Goal: Task Accomplishment & Management: Complete application form

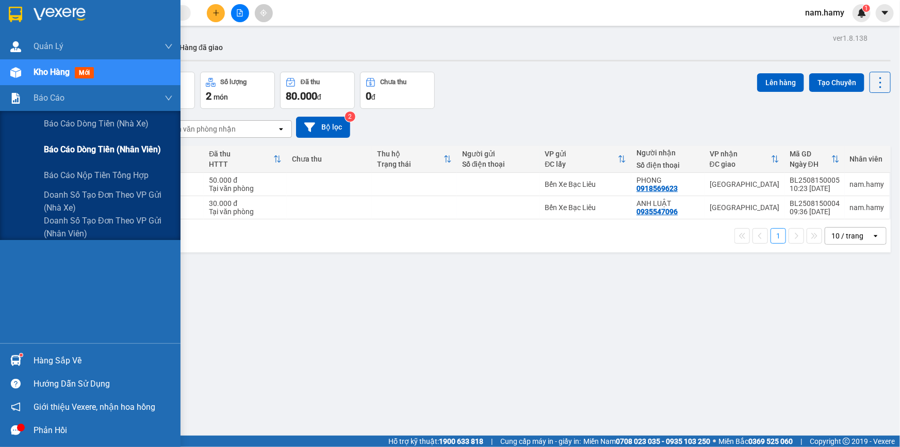
drag, startPoint x: 60, startPoint y: 98, endPoint x: 77, endPoint y: 143, distance: 48.5
click at [61, 98] on span "Báo cáo" at bounding box center [49, 97] width 31 height 13
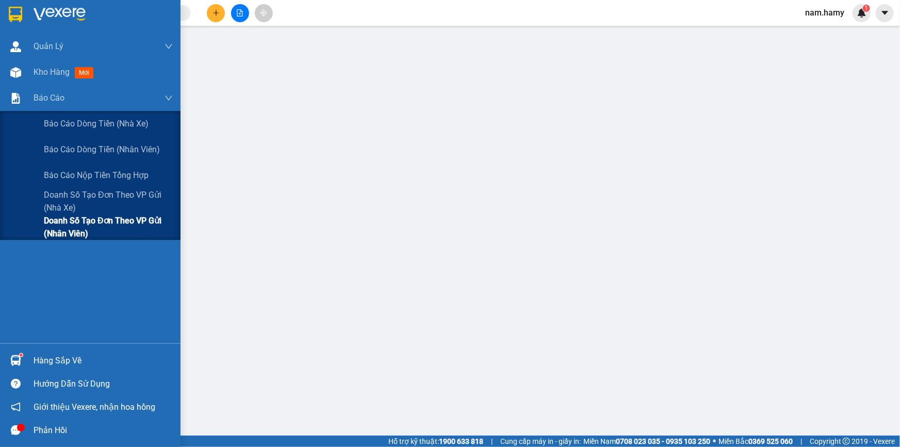
click at [81, 237] on span "Doanh số tạo đơn theo VP gửi (nhân viên)" at bounding box center [108, 227] width 129 height 26
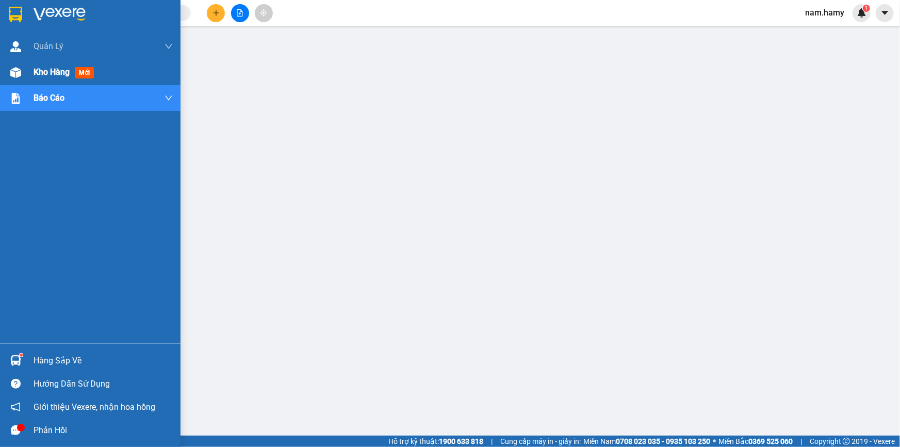
click at [51, 75] on span "Kho hàng" at bounding box center [52, 72] width 36 height 10
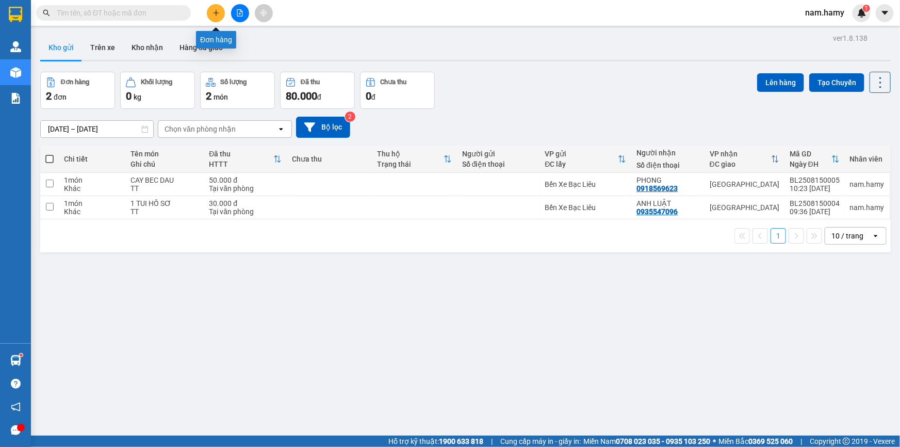
click at [217, 12] on icon "plus" at bounding box center [216, 12] width 7 height 7
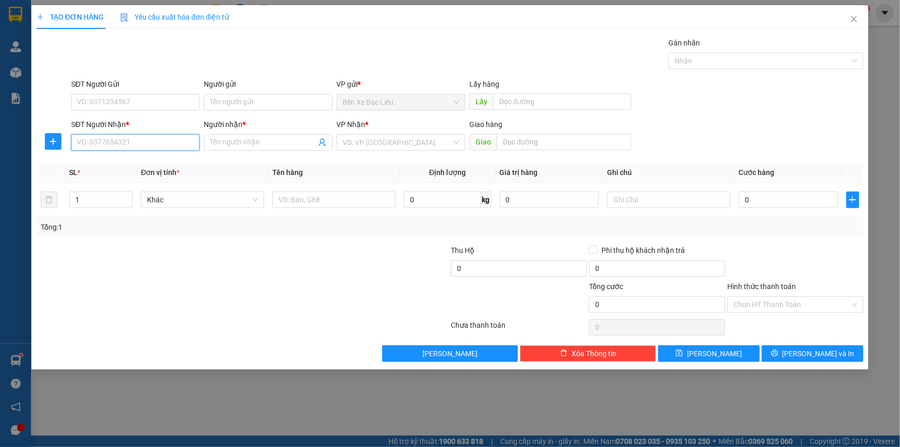
click at [179, 143] on input "SĐT Người Nhận *" at bounding box center [135, 142] width 128 height 17
click at [856, 22] on icon "close" at bounding box center [854, 19] width 6 height 6
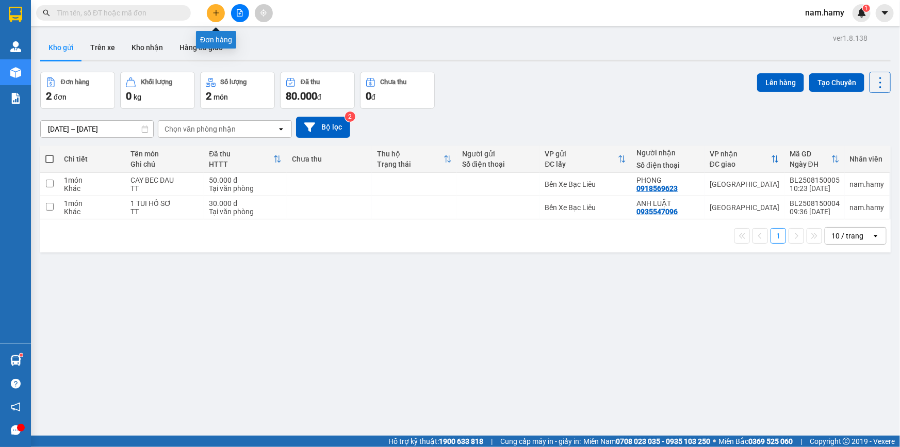
click at [217, 6] on button at bounding box center [216, 13] width 18 height 18
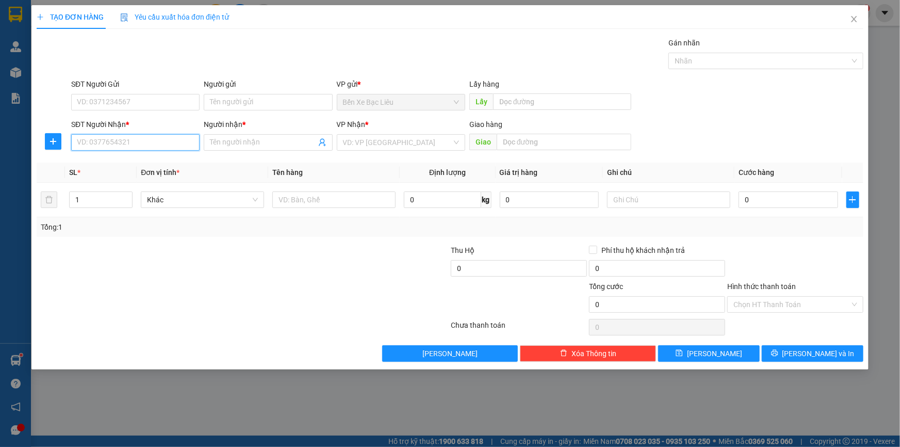
click at [194, 142] on input "SĐT Người Nhận *" at bounding box center [135, 142] width 128 height 17
click at [118, 161] on div "0918569623 - PHONG" at bounding box center [135, 162] width 116 height 11
type input "0918569623"
type input "PHONG"
type input "50.000"
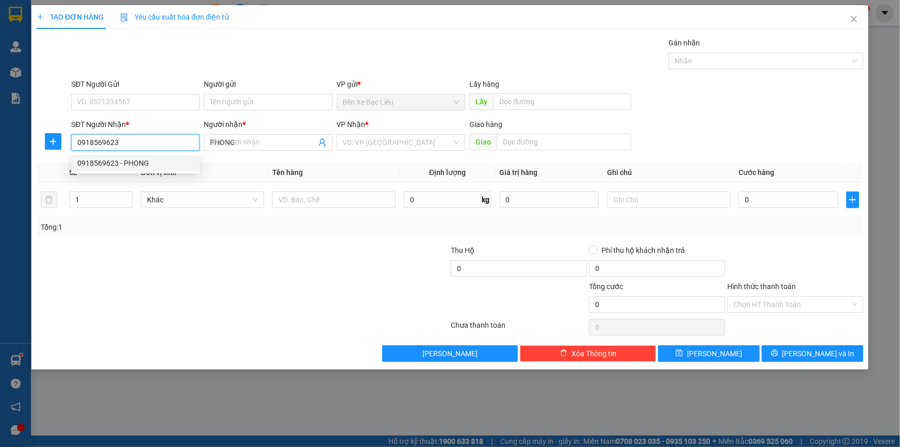
type input "50.000"
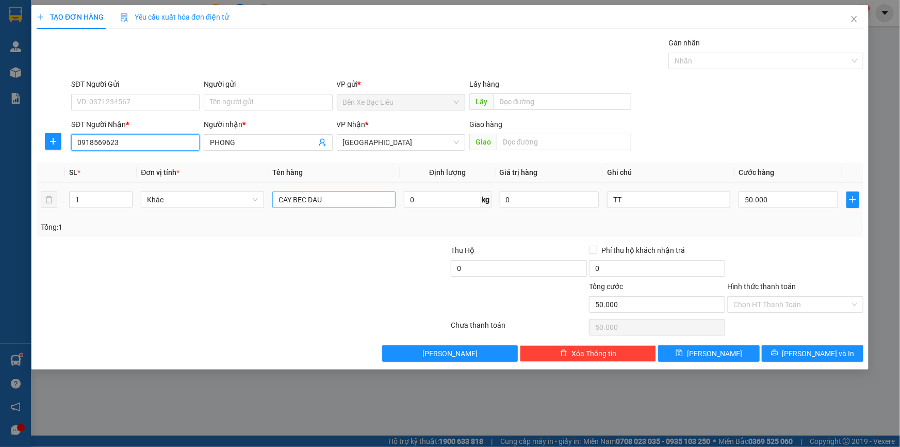
type input "0918569623"
click at [341, 196] on input "CAY BEC DAU" at bounding box center [333, 199] width 123 height 17
type input "C"
type input "1 THÙNG"
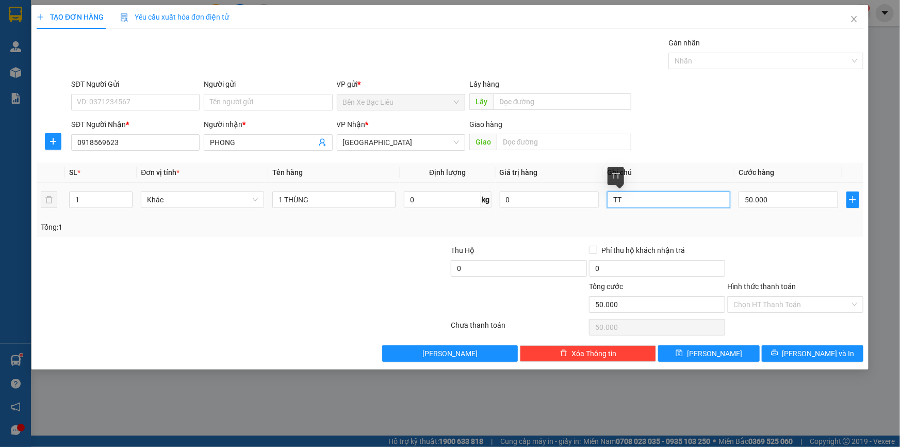
click at [673, 194] on input "TT" at bounding box center [668, 199] width 123 height 17
type input "T"
click at [816, 206] on input "50.000" at bounding box center [789, 199] width 100 height 17
type input "0"
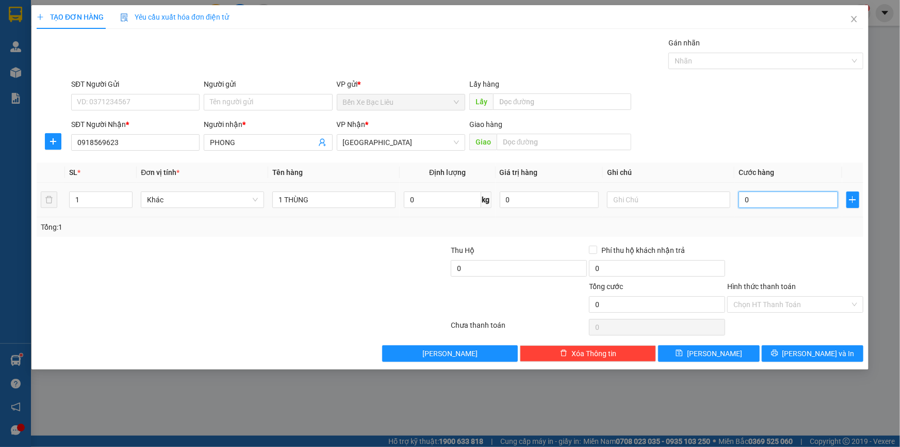
type input "0"
click at [743, 198] on input "0" at bounding box center [789, 199] width 100 height 17
type input "50"
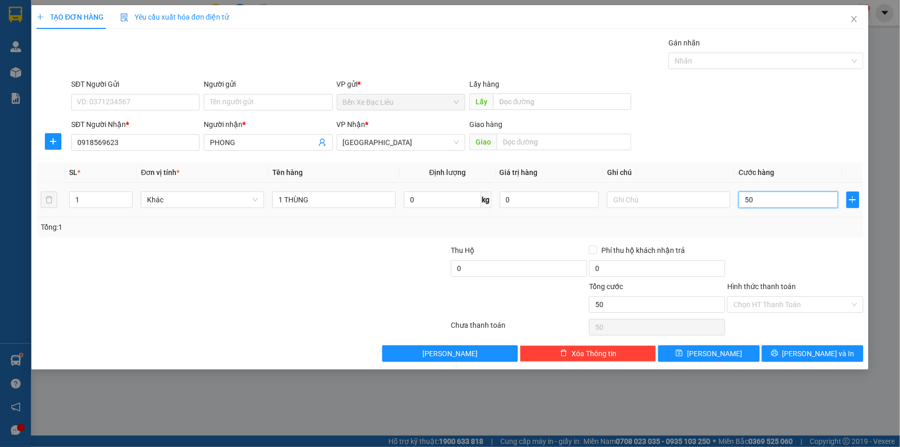
type input "500"
click at [789, 195] on input "500" at bounding box center [789, 199] width 100 height 17
type input "50"
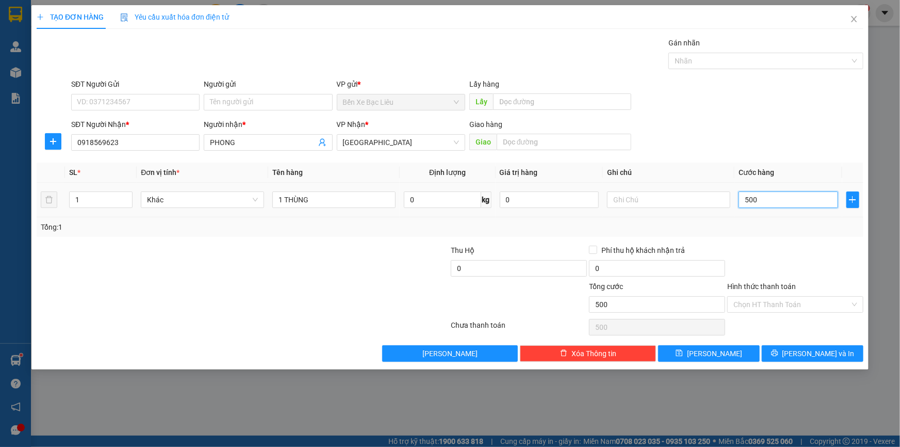
type input "50"
type input "50.000"
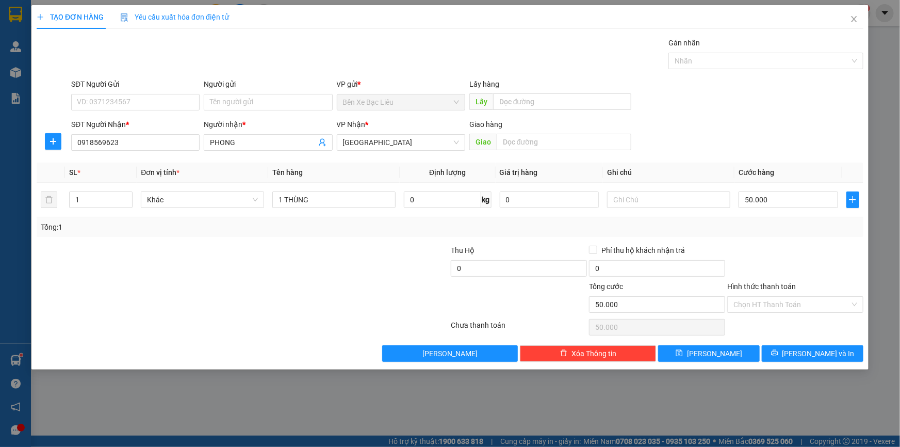
click at [789, 233] on div "Tổng: 1" at bounding box center [450, 227] width 827 height 20
click at [822, 297] on input "Hình thức thanh toán" at bounding box center [792, 304] width 117 height 15
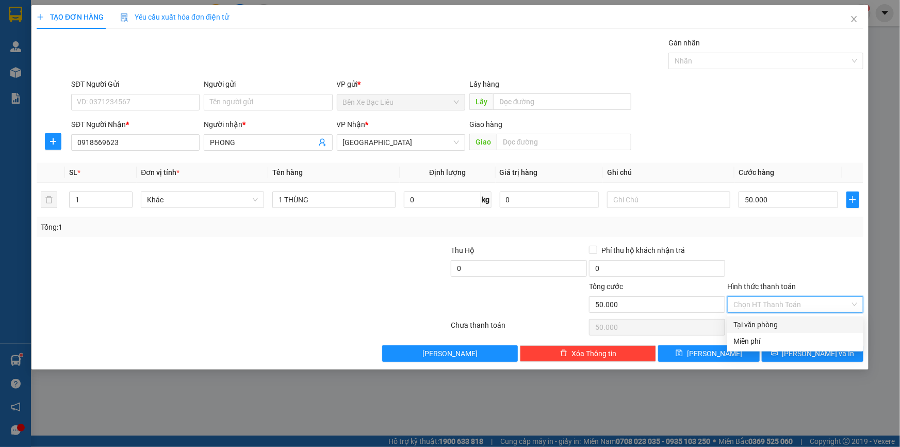
click at [821, 316] on div "Tại văn phòng" at bounding box center [795, 324] width 136 height 17
type input "0"
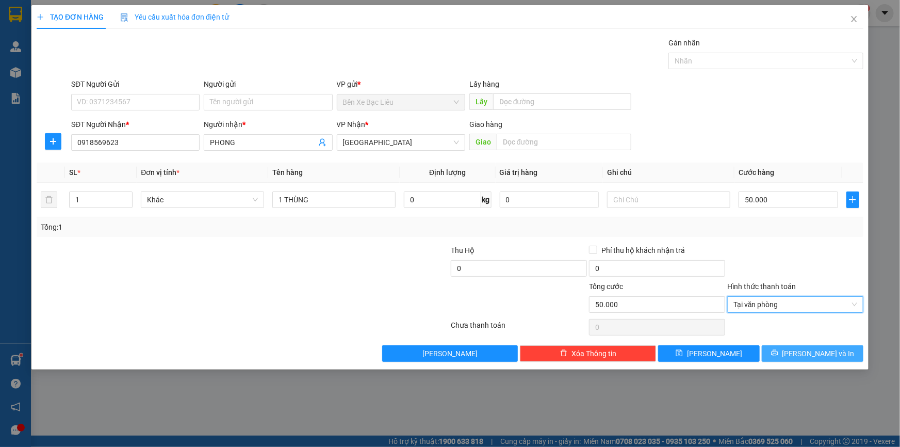
click at [830, 349] on span "[PERSON_NAME] và In" at bounding box center [819, 353] width 72 height 11
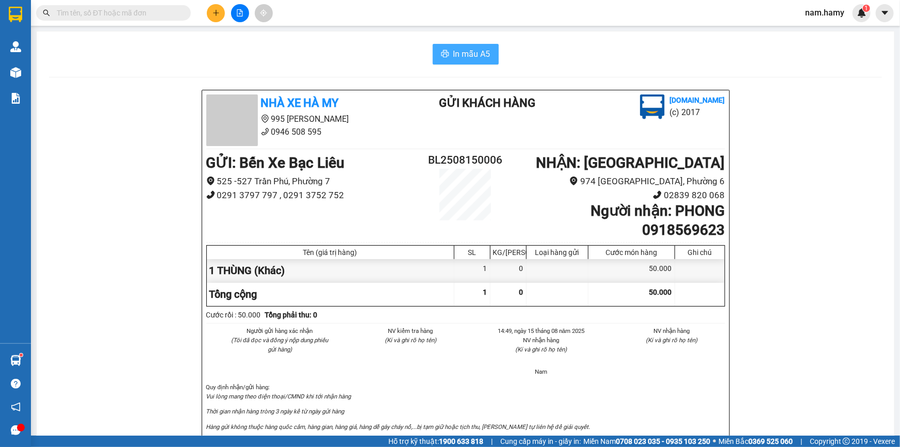
click at [461, 48] on span "In mẫu A5" at bounding box center [472, 53] width 37 height 13
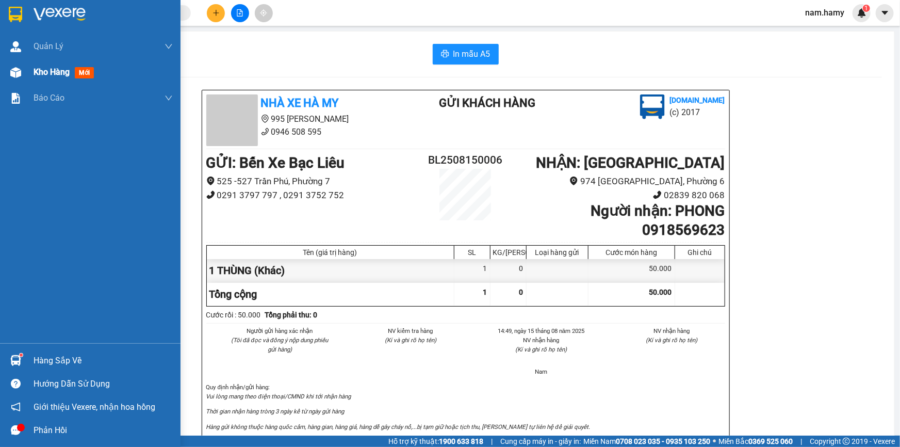
click at [51, 79] on div "Kho hàng mới" at bounding box center [103, 72] width 139 height 26
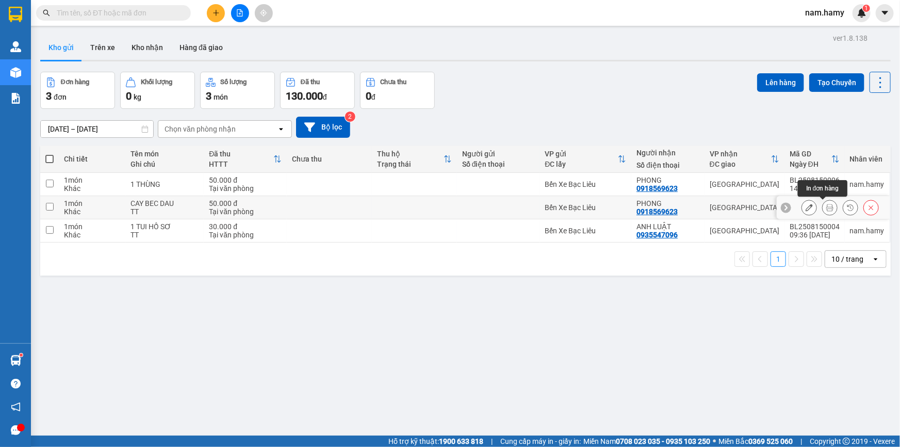
click at [806, 205] on icon at bounding box center [809, 207] width 7 height 7
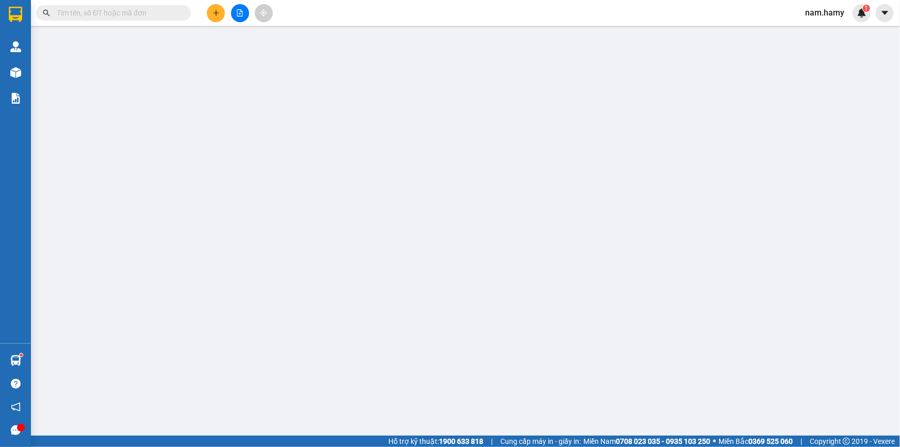
type input "0918569623"
type input "PHONG"
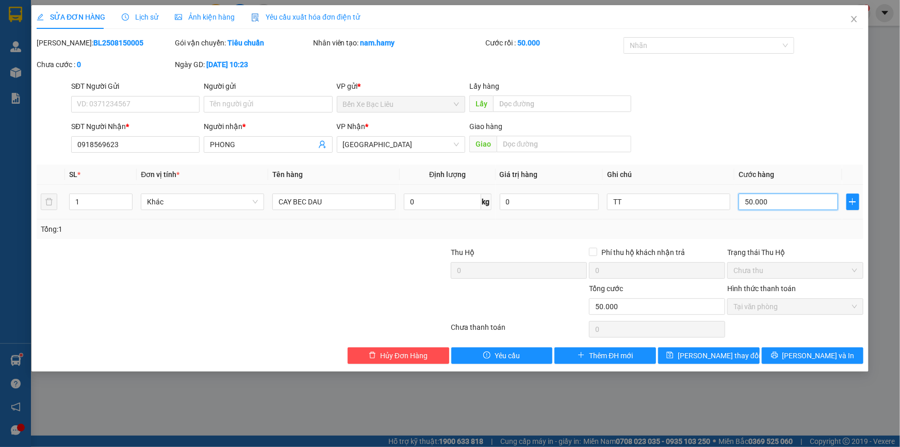
click at [763, 201] on input "50.000" at bounding box center [789, 201] width 100 height 17
type input "0"
type input "3"
type input "03"
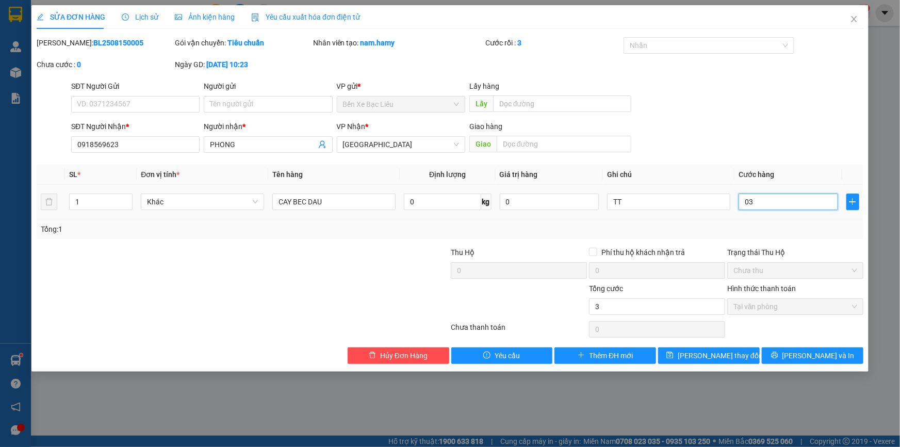
type input "0"
click at [740, 202] on input "0" at bounding box center [789, 201] width 100 height 17
type input "30"
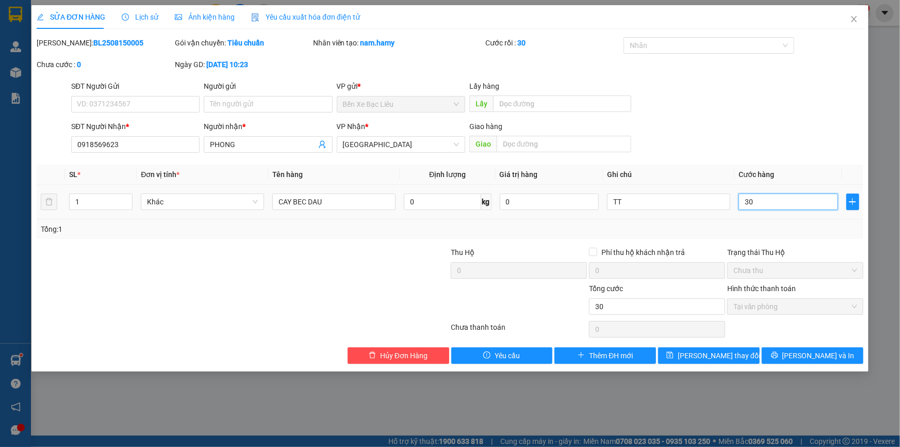
type input "300"
type input "300.000"
click at [796, 191] on div "300.000" at bounding box center [789, 201] width 100 height 21
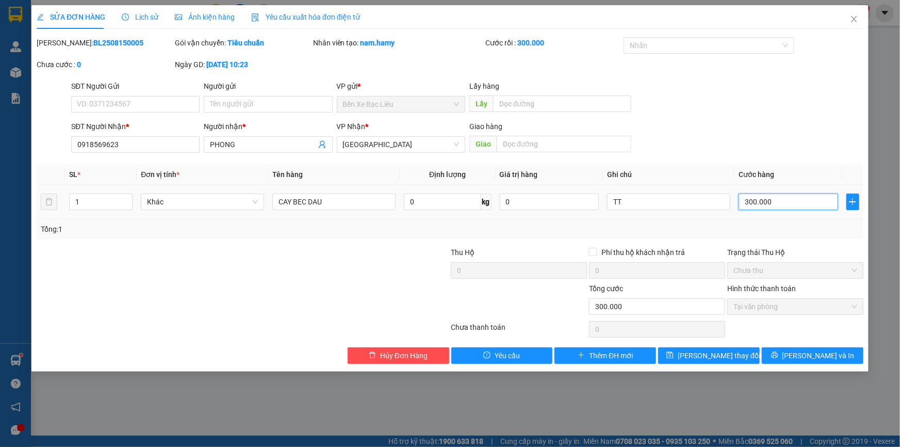
click at [806, 202] on input "300.000" at bounding box center [789, 201] width 100 height 17
type input "0"
click at [742, 197] on input "0" at bounding box center [789, 201] width 100 height 17
type input "30"
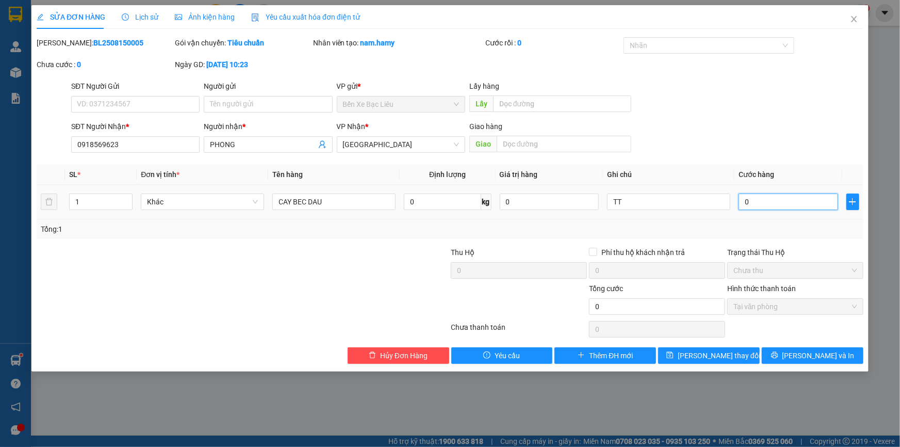
type input "30"
type input "300"
click at [787, 198] on input "300" at bounding box center [789, 201] width 100 height 17
type input "30"
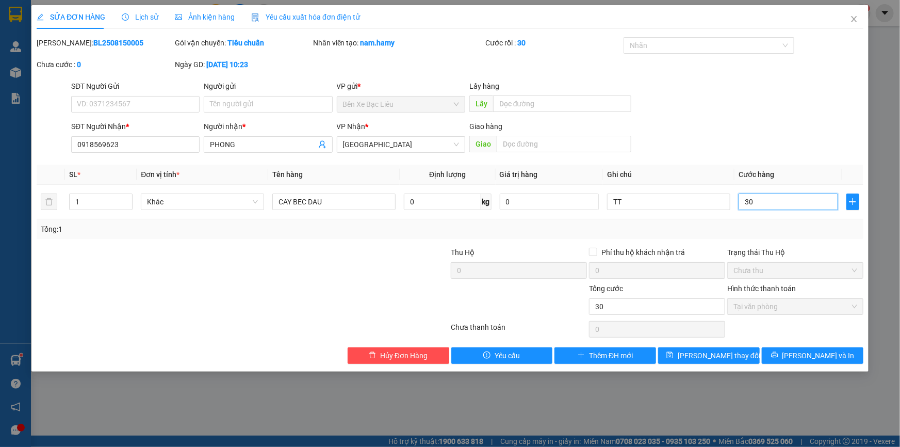
type input "30"
type input "30.000"
click at [836, 237] on div "Tổng: 1" at bounding box center [450, 229] width 827 height 20
click at [738, 349] on button "[PERSON_NAME] thay đổi" at bounding box center [709, 355] width 102 height 17
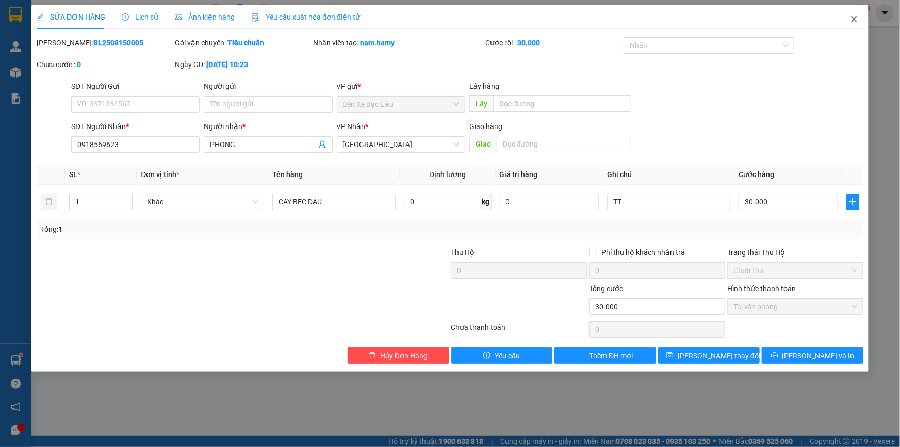
click at [855, 21] on icon "close" at bounding box center [854, 19] width 8 height 8
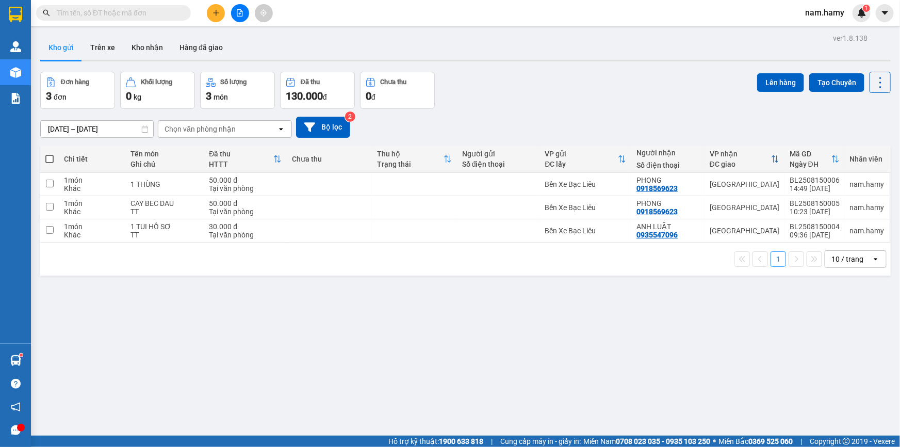
click at [73, 53] on button "Kho gửi" at bounding box center [61, 47] width 42 height 25
click at [243, 13] on icon "file-add" at bounding box center [239, 12] width 7 height 7
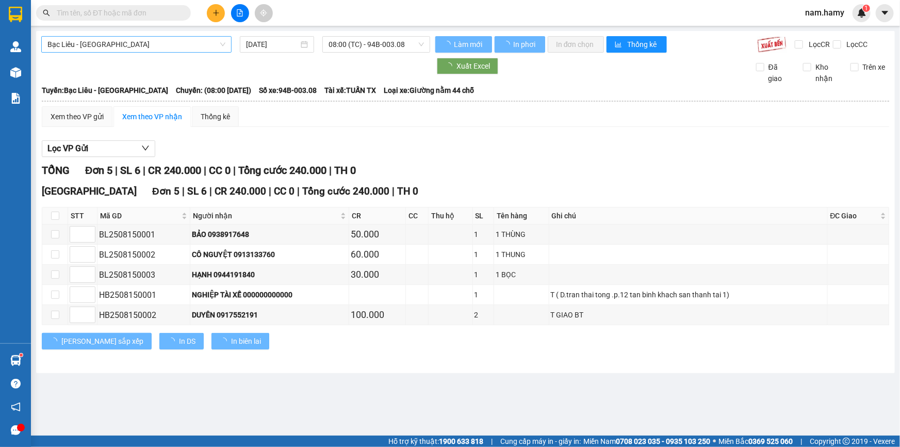
click at [205, 45] on span "Bạc Liêu - [GEOGRAPHIC_DATA]" at bounding box center [136, 44] width 178 height 15
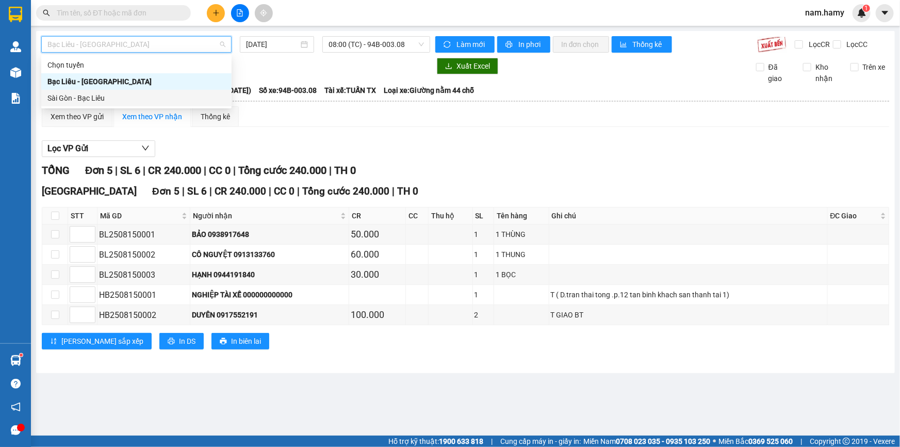
click at [209, 99] on div "Sài Gòn - Bạc Liêu" at bounding box center [136, 97] width 178 height 11
type input "[DATE]"
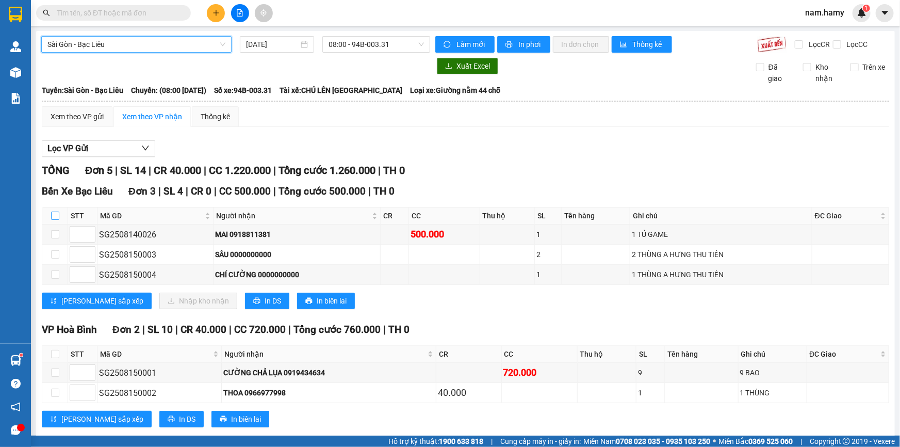
click at [55, 218] on input "checkbox" at bounding box center [55, 216] width 8 height 8
checkbox input "true"
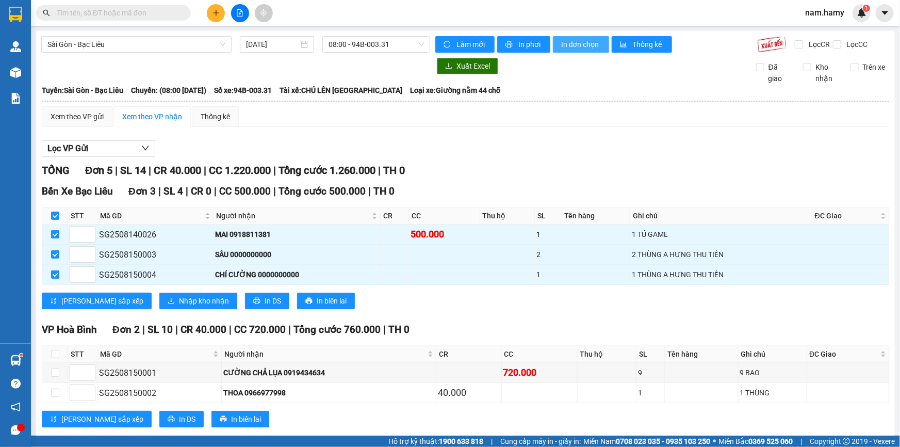
click at [579, 44] on span "In đơn chọn" at bounding box center [581, 44] width 40 height 11
click at [401, 43] on span "08:00 - 94B-003.31" at bounding box center [376, 44] width 95 height 15
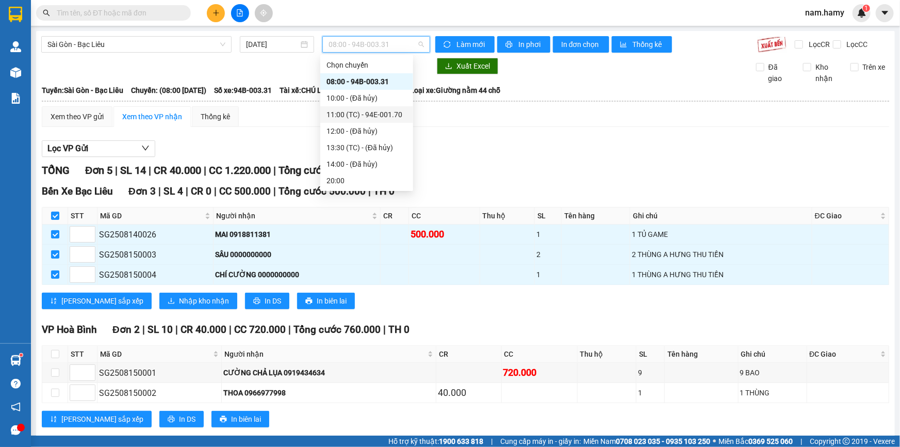
click at [397, 115] on div "11:00 (TC) - 94E-001.70" at bounding box center [367, 114] width 80 height 11
